Goal: Information Seeking & Learning: Learn about a topic

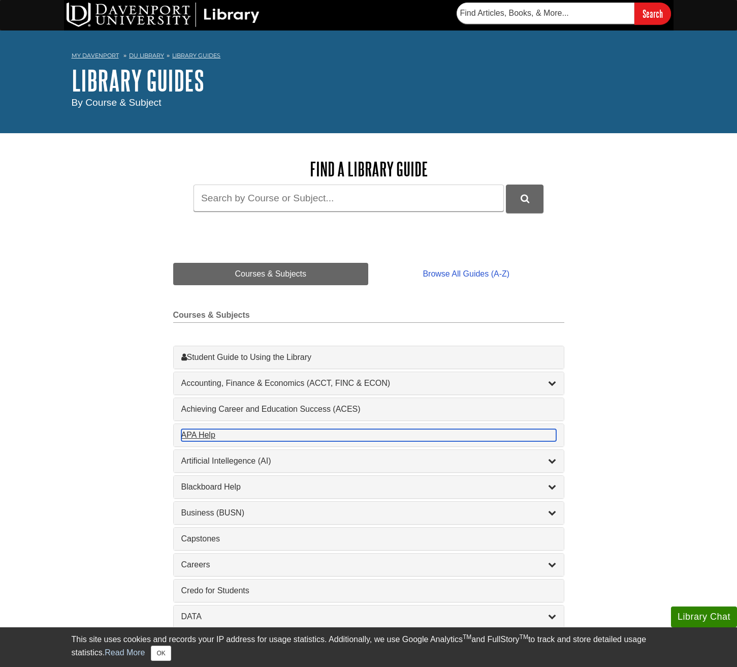
click at [368, 435] on div "APA Help , 1 guides" at bounding box center [368, 435] width 375 height 12
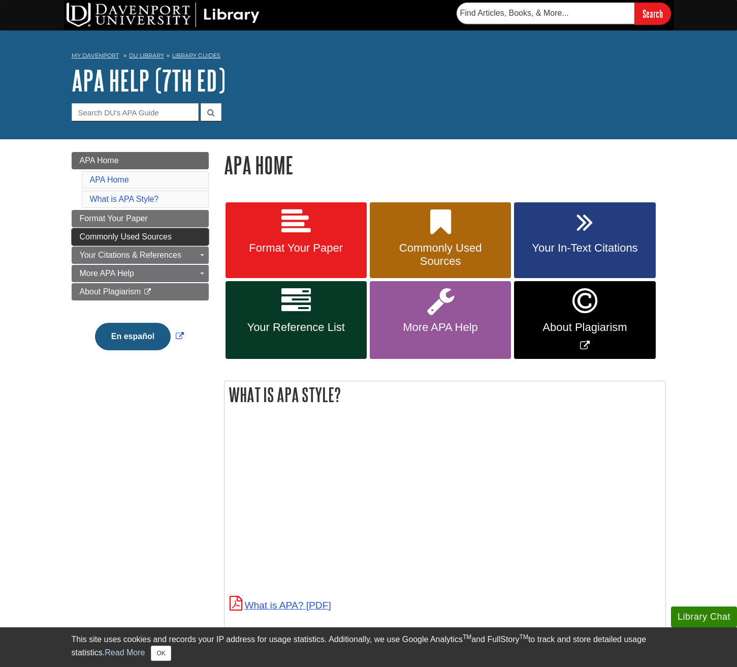
click at [140, 236] on span "Commonly Used Sources" at bounding box center [126, 236] width 92 height 9
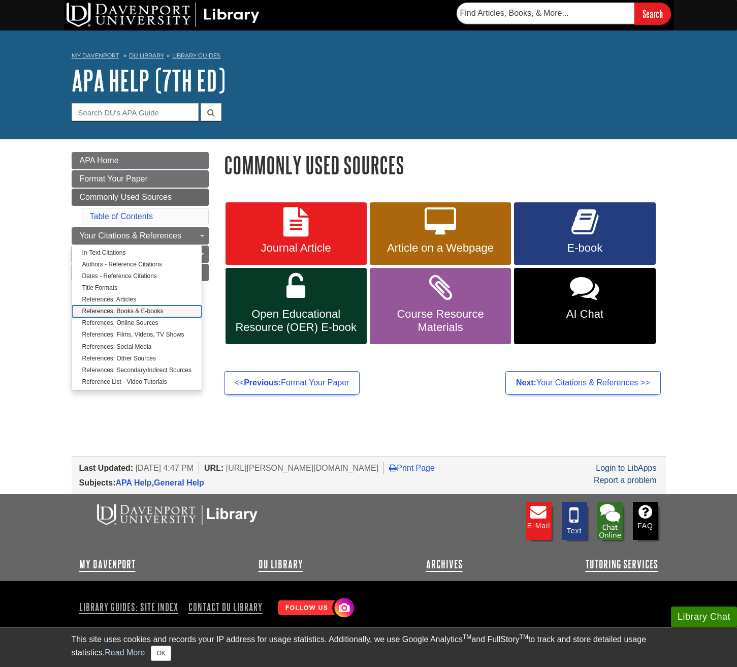
click at [137, 311] on span "References: Books & E-books" at bounding box center [122, 310] width 81 height 7
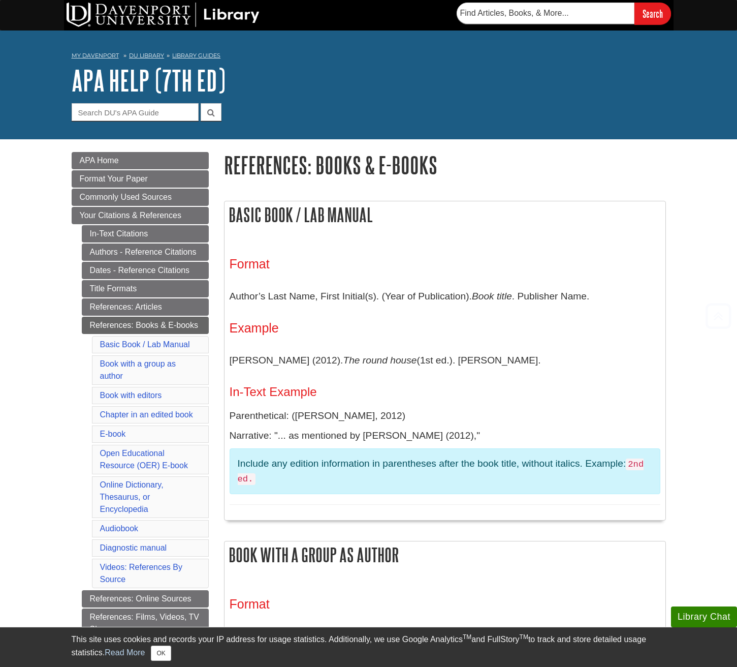
scroll to position [254, 0]
